Goal: Navigation & Orientation: Understand site structure

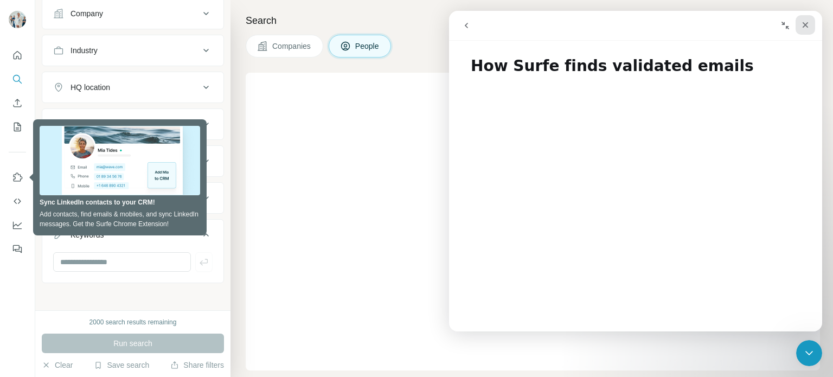
click at [811, 22] on div "Cerrar" at bounding box center [805, 25] width 20 height 20
